Goal: Find specific page/section: Find specific page/section

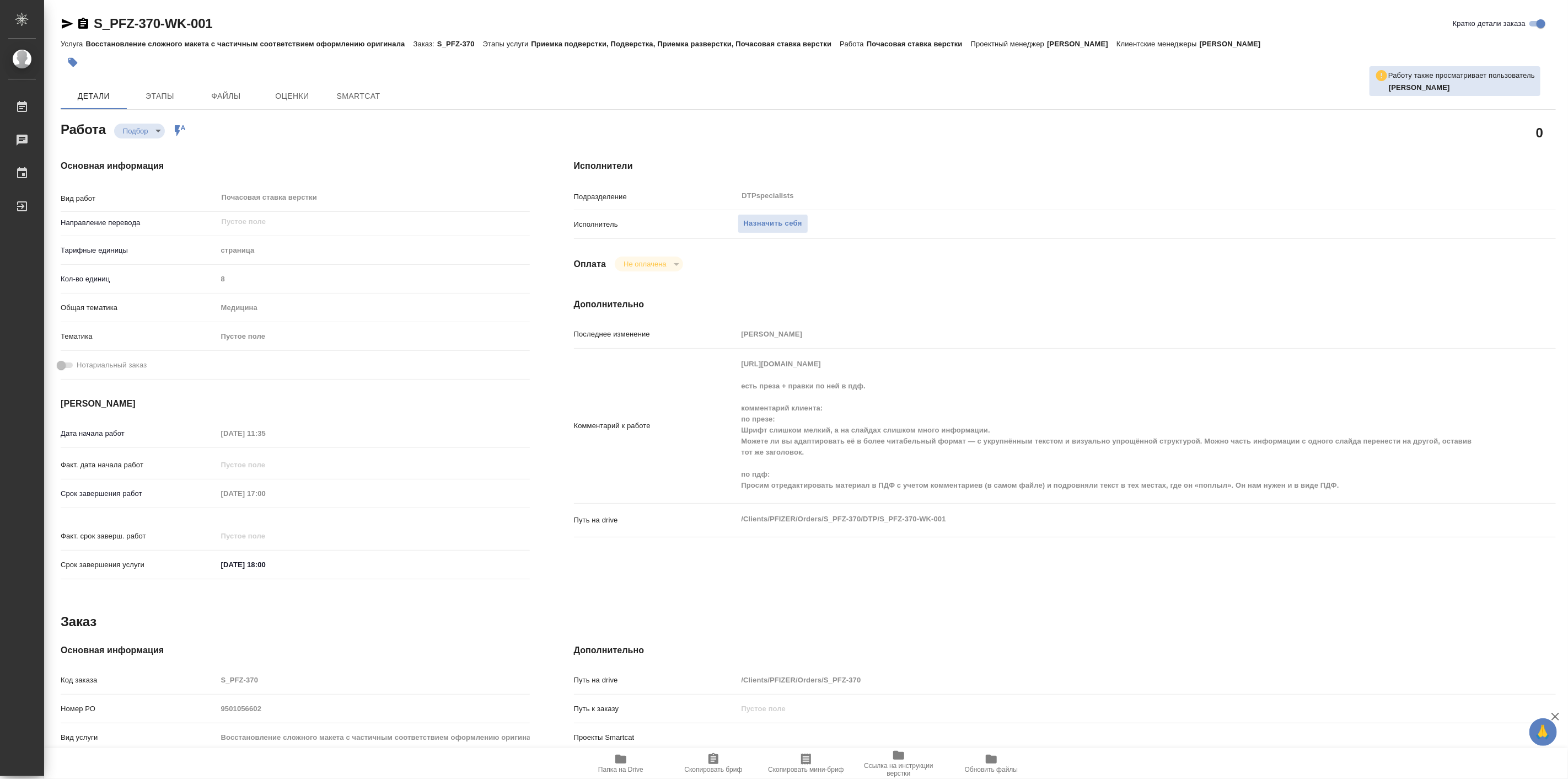
type textarea "x"
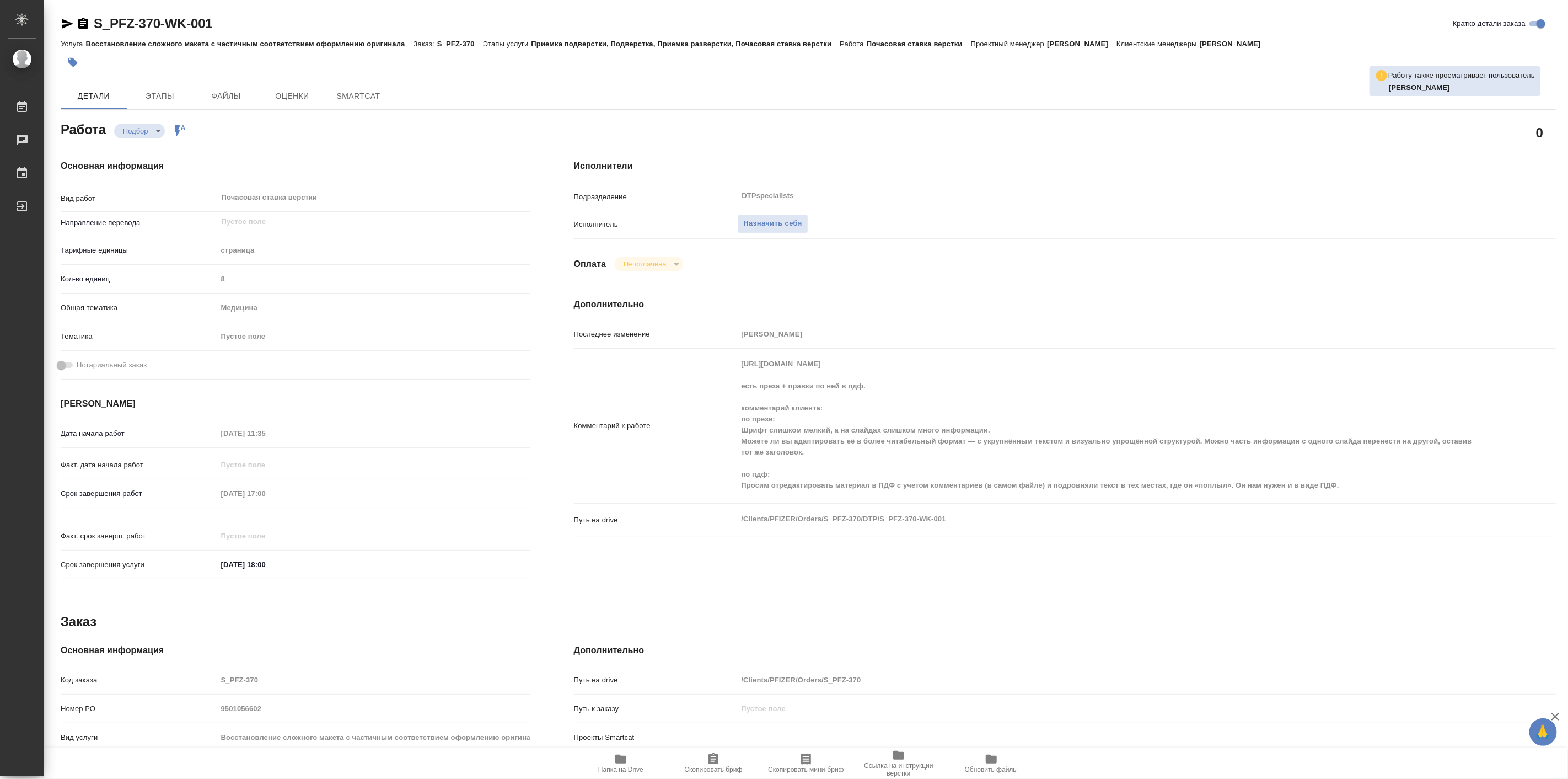
type textarea "x"
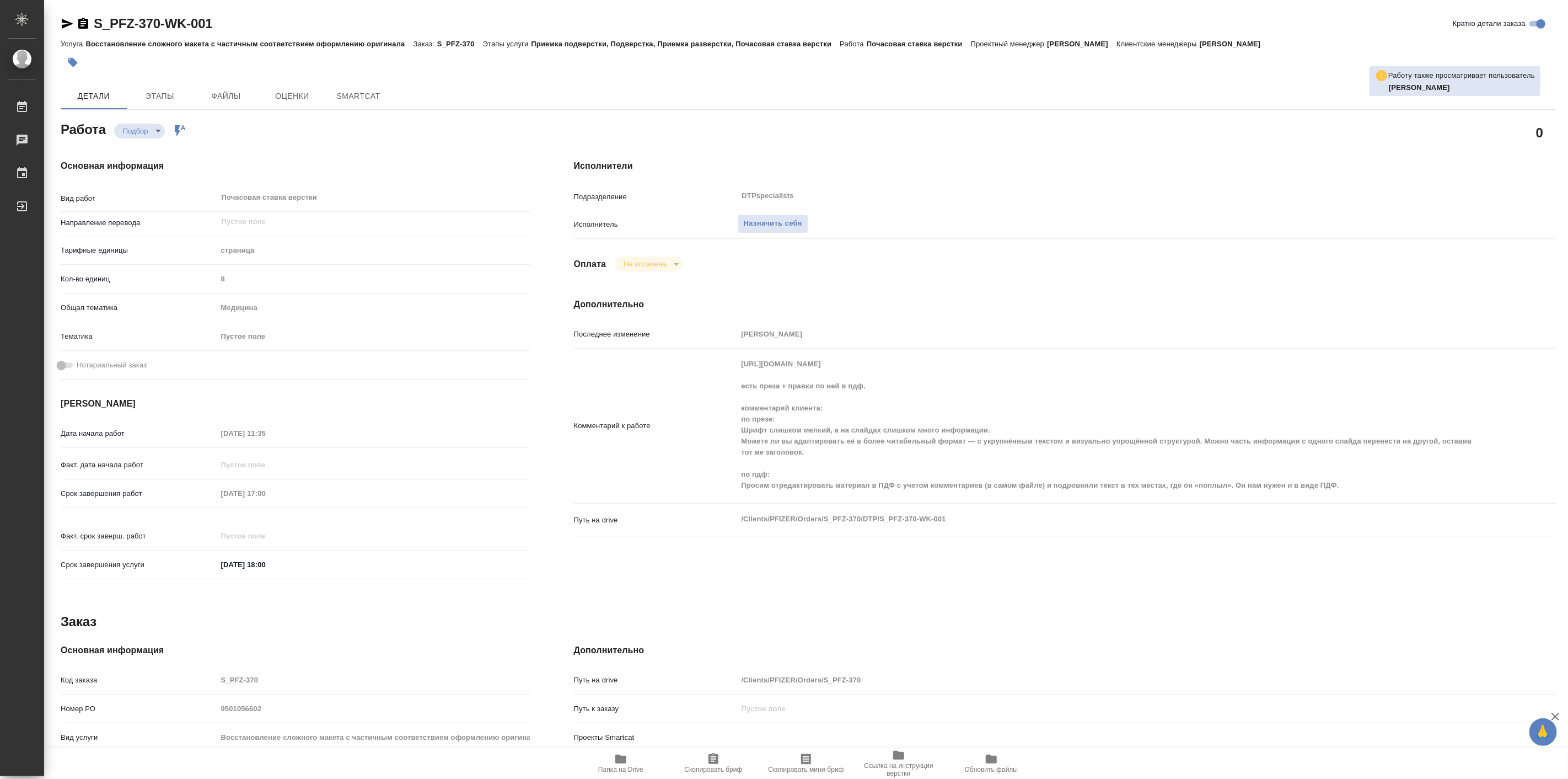
type textarea "x"
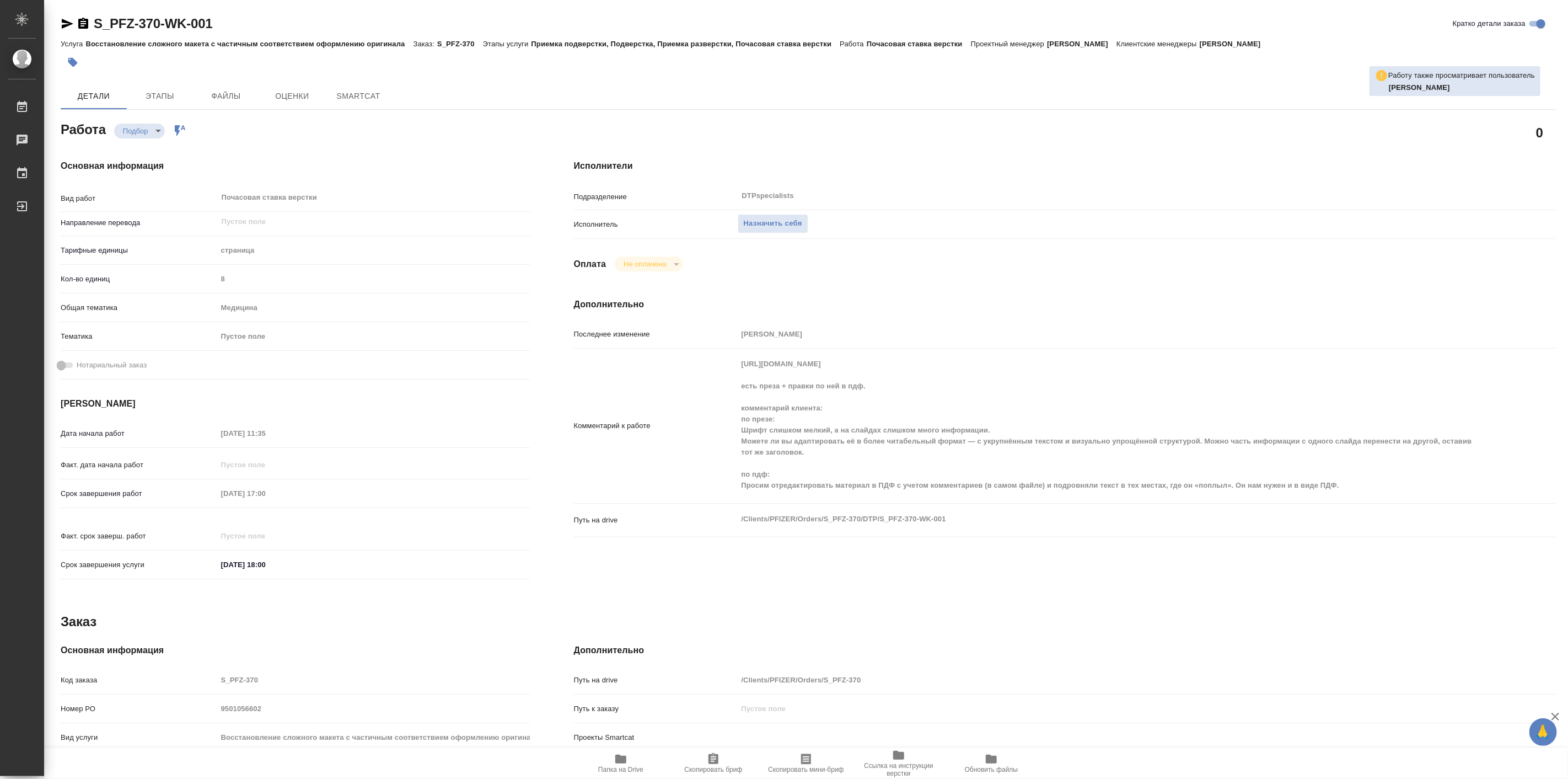
type textarea "x"
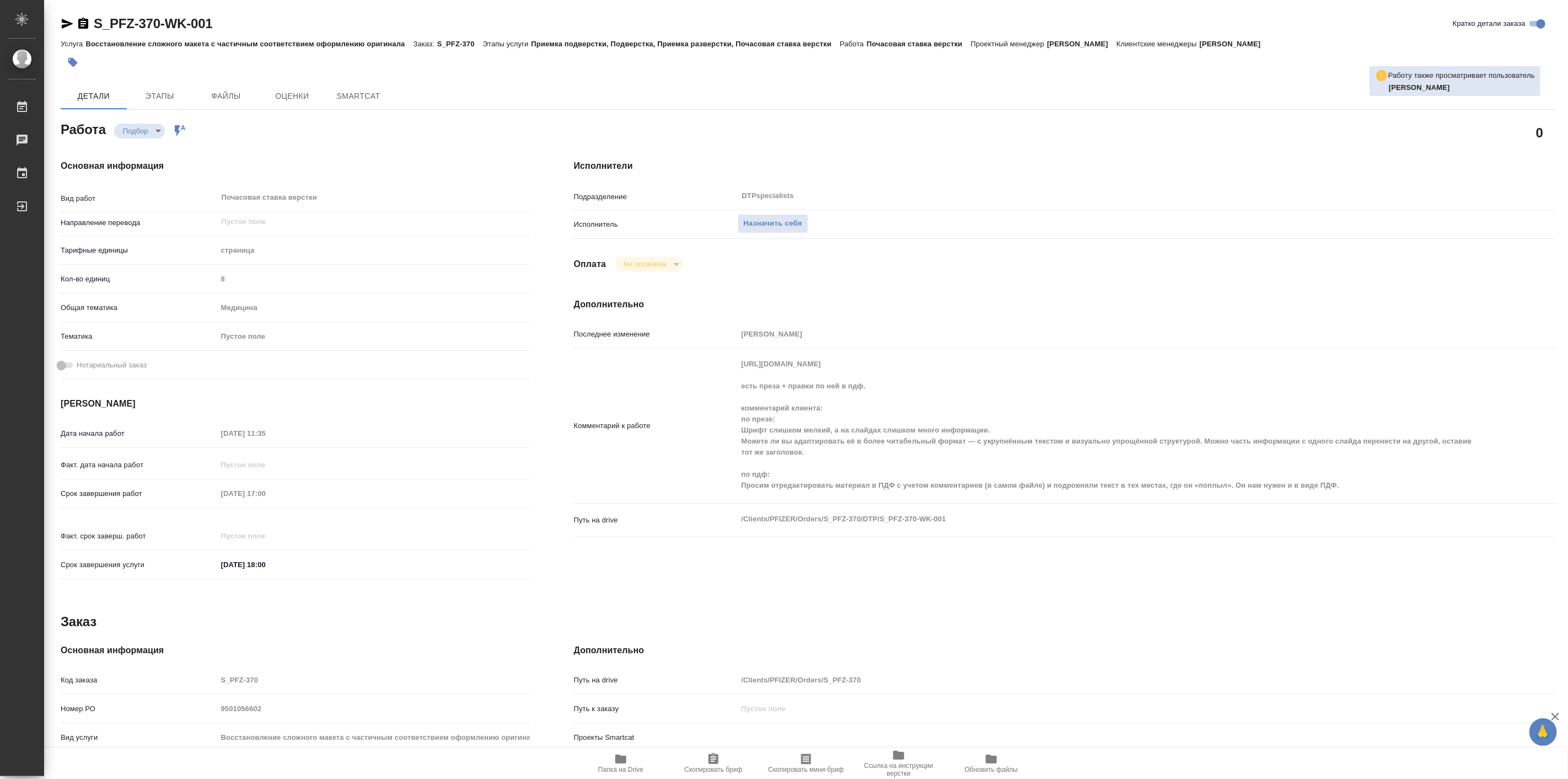
type textarea "x"
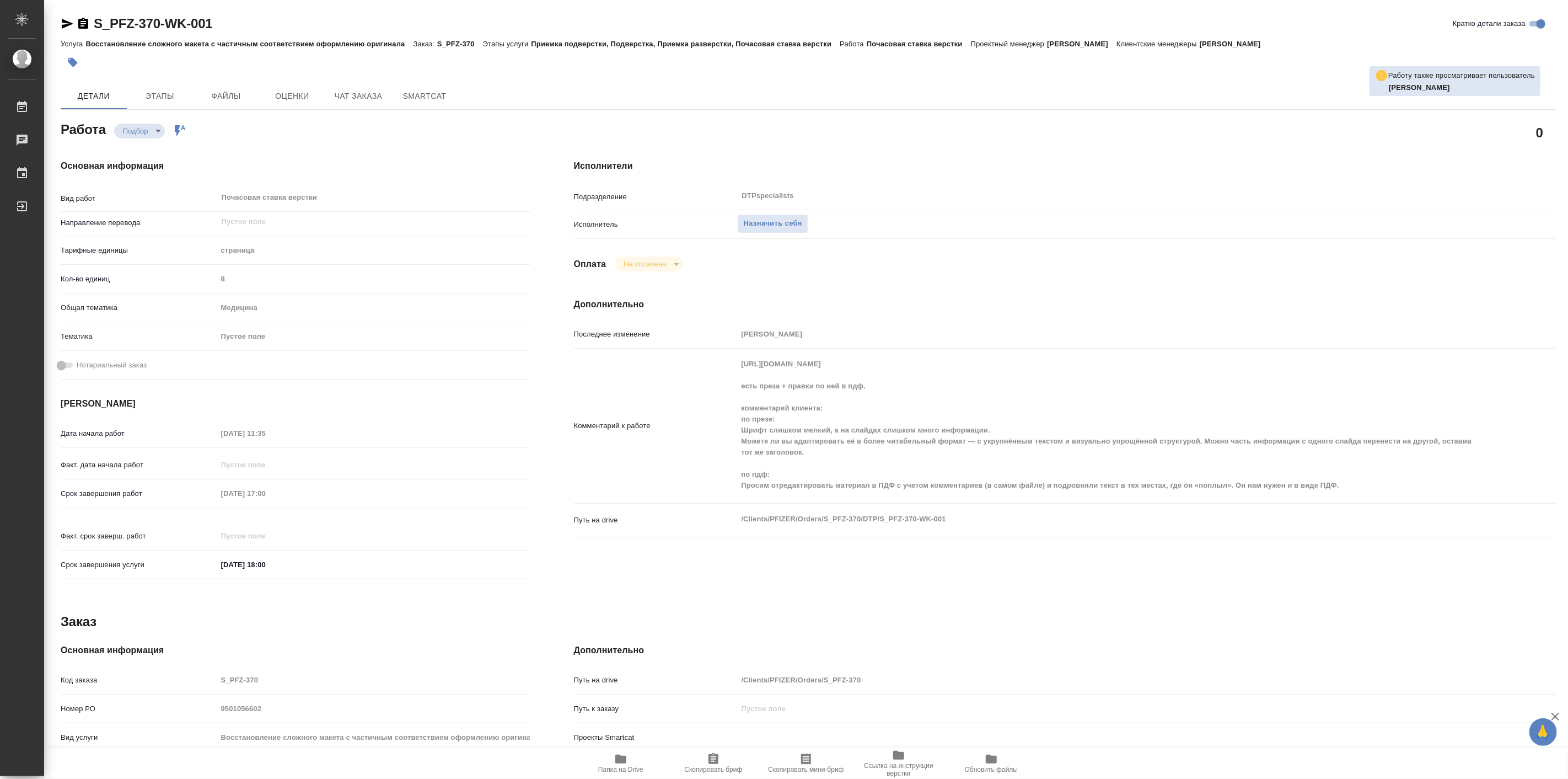
type textarea "x"
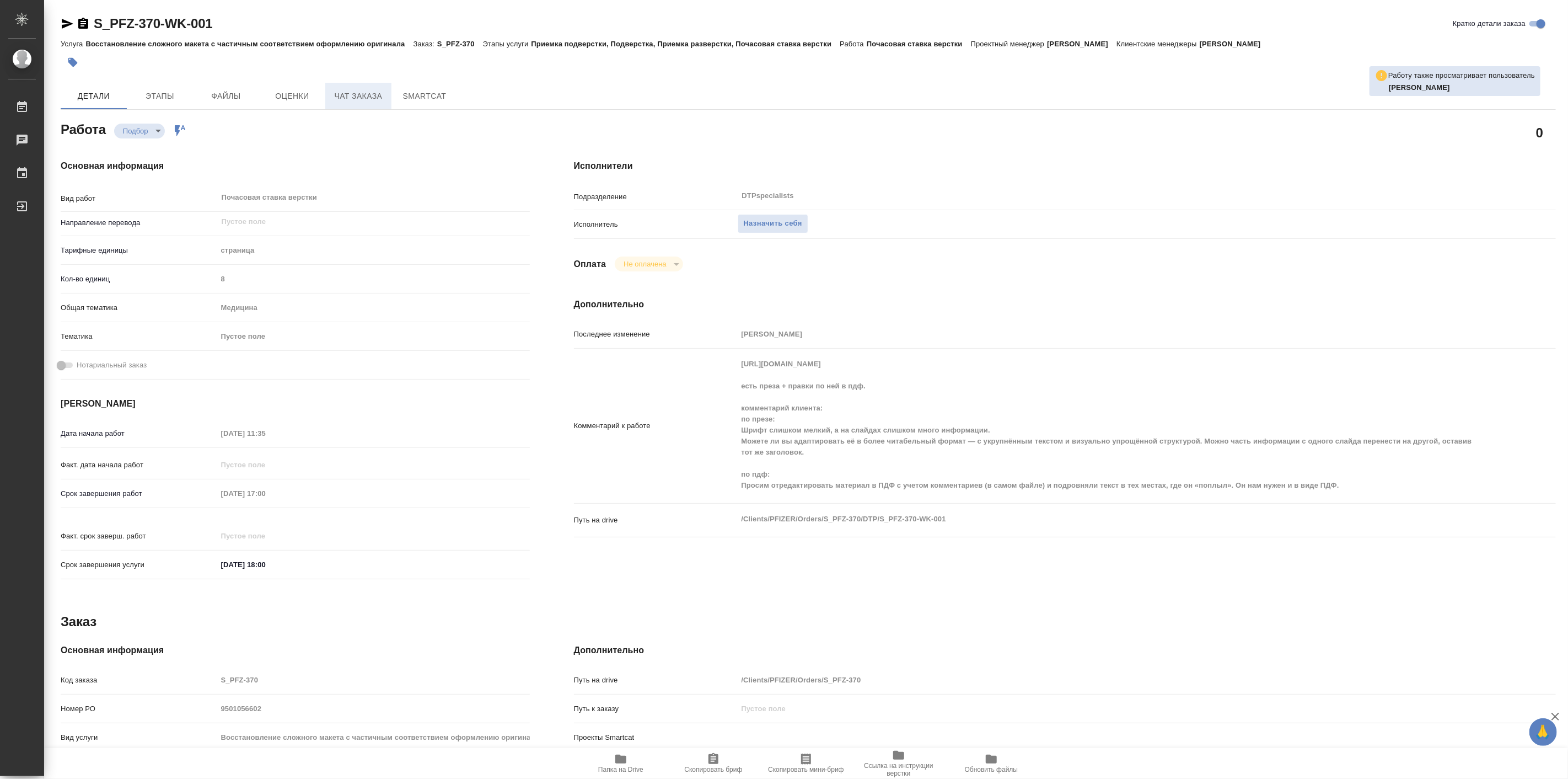
type textarea "x"
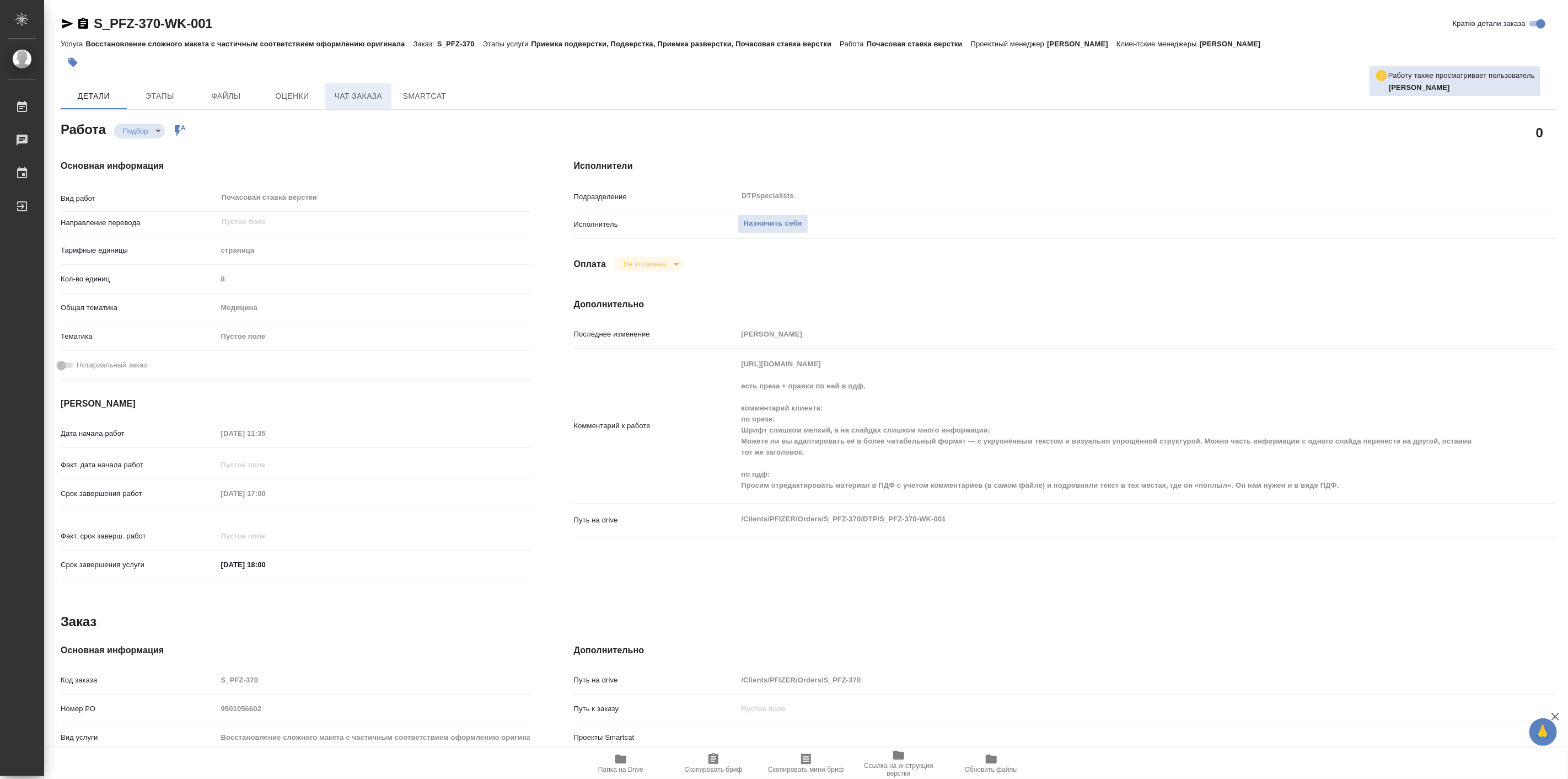
click at [366, 92] on span "Чат заказа" at bounding box center [359, 97] width 53 height 14
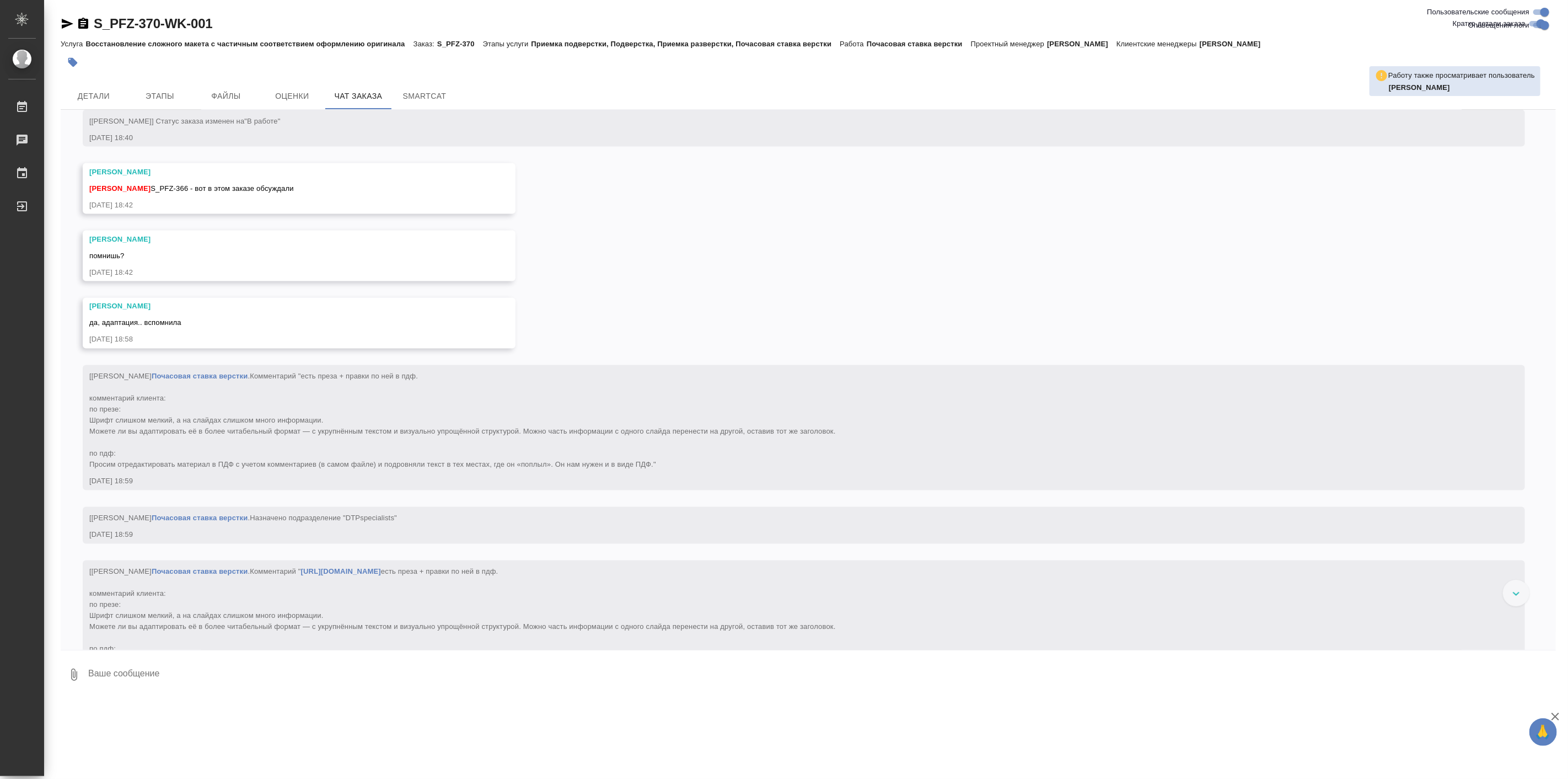
scroll to position [1278, 0]
